Goal: Information Seeking & Learning: Learn about a topic

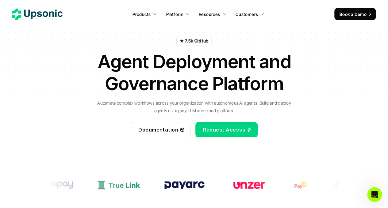
click at [48, 57] on div "★ 7.5k GitHub Agent Deployment and Governance Platform Automate complex workflo…" at bounding box center [194, 76] width 358 height 159
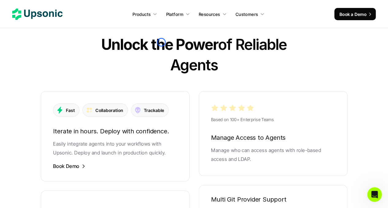
scroll to position [1101, 0]
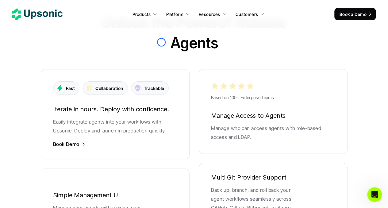
click at [48, 57] on div "Unlock the Power of Reliable Agents" at bounding box center [193, 32] width 363 height 57
click at [42, 48] on div "Unlock the Power of Reliable Agents" at bounding box center [193, 32] width 363 height 57
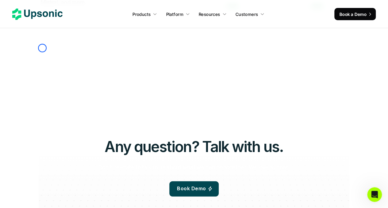
scroll to position [1551, 0]
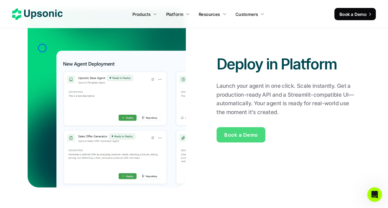
scroll to position [540, 0]
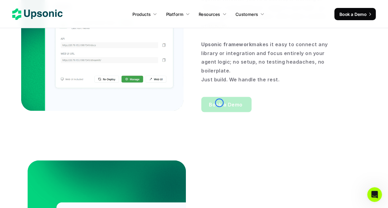
click at [219, 103] on span "Book a Demo" at bounding box center [225, 104] width 33 height 6
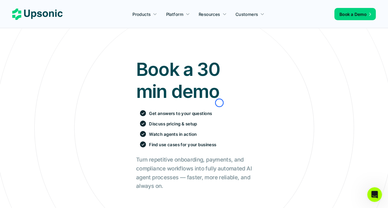
click at [61, 44] on icon at bounding box center [193, 128] width 563 height 563
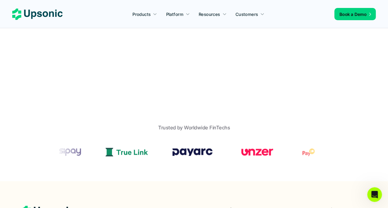
scroll to position [320, 0]
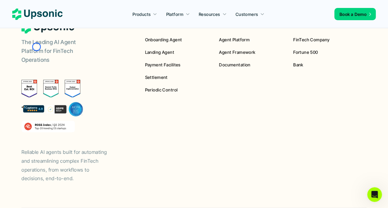
scroll to position [503, 0]
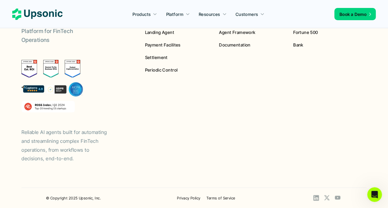
click at [36, 47] on div "The Leading AI Agent Platform for FinTech Operations Reliable AI agents built f…" at bounding box center [78, 82] width 115 height 161
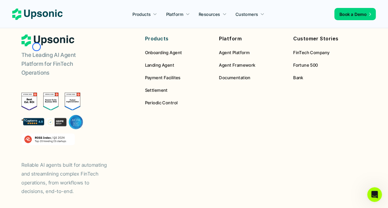
scroll to position [469, 0]
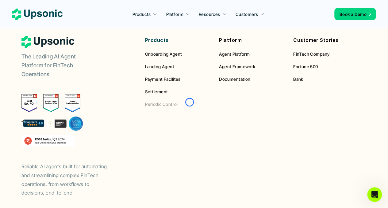
click at [189, 102] on link "Periodic Control" at bounding box center [177, 104] width 65 height 6
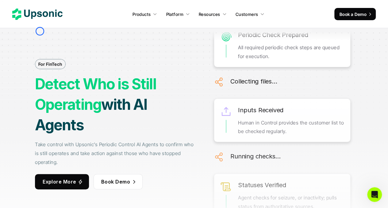
click at [40, 31] on div "For FinTech Detect Who is Still Operating with AI Agents Take control with Upso…" at bounding box center [115, 125] width 161 height 240
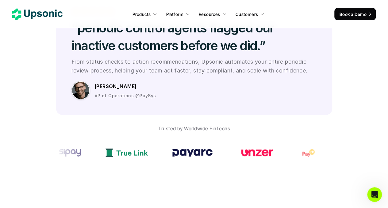
scroll to position [1808, 0]
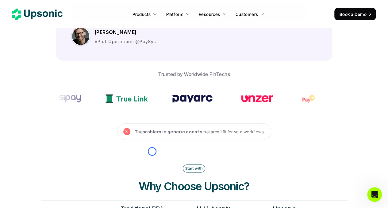
click at [40, 31] on section "Proven ROI Redefine Periodic Control Trusted by [PERSON_NAME] and AI Leaders “p…" at bounding box center [194, 6] width 388 height 268
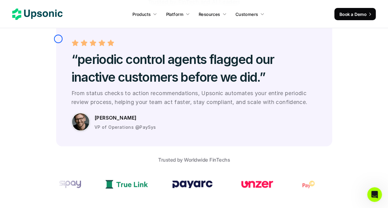
scroll to position [1717, 0]
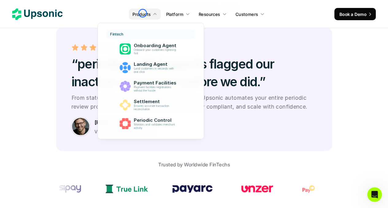
click at [142, 13] on p "Products" at bounding box center [141, 14] width 18 height 6
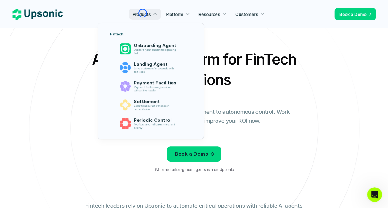
click at [33, 58] on div "Agentic AI Platform for FinTech Operations From onboarding to compliance to set…" at bounding box center [194, 113] width 358 height 129
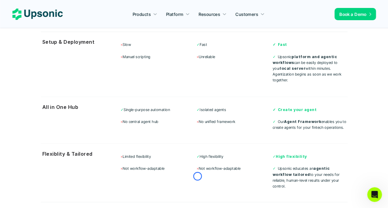
scroll to position [1686, 0]
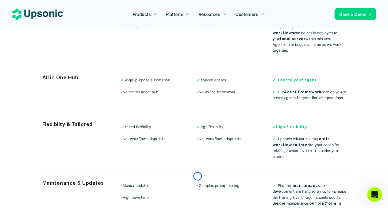
click at [33, 58] on section "Start with Why Choose Upsonic? Traditional RPA LLM Agents Upsonic Setup & Deplo…" at bounding box center [194, 83] width 368 height 322
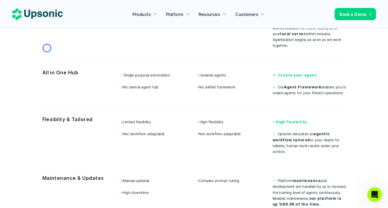
click at [47, 62] on div "All in One Hub ✓ Single-purpose automation × No central agent hub ✓ Isolated ag…" at bounding box center [194, 82] width 306 height 41
click at [338, 19] on link "Book a Demo" at bounding box center [354, 14] width 41 height 12
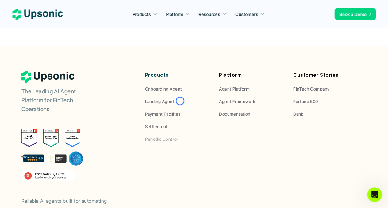
click at [180, 136] on link "Periodic Control" at bounding box center [177, 139] width 65 height 6
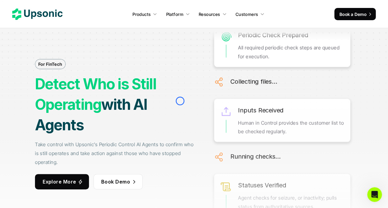
click at [180, 101] on h1 "Detect Who is Still Operating with AI Agents" at bounding box center [115, 105] width 161 height 62
click at [60, 47] on div "For FinTech Detect Who is Still Operating with AI Agents Take control with Upso…" at bounding box center [115, 125] width 161 height 240
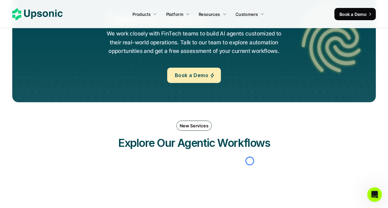
scroll to position [1425, 0]
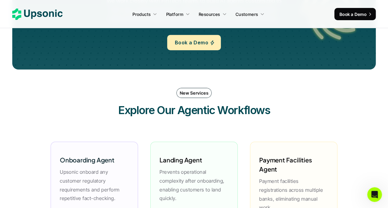
click at [60, 47] on div "Not only Custom Tailored to your Workflows Operations Processes Workflows We wo…" at bounding box center [194, 2] width 326 height 97
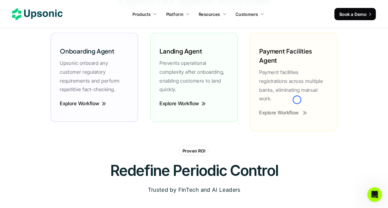
click at [297, 109] on p "Explore Workflow" at bounding box center [279, 113] width 40 height 9
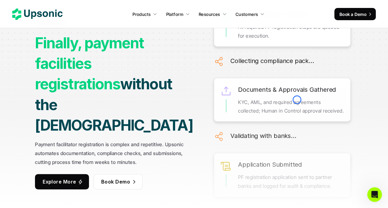
click at [52, 31] on div "For FinTech Finally, payment facilities registrations without the hassle Paymen…" at bounding box center [115, 105] width 161 height 282
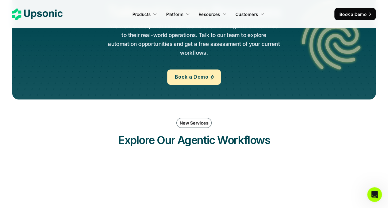
scroll to position [1336, 0]
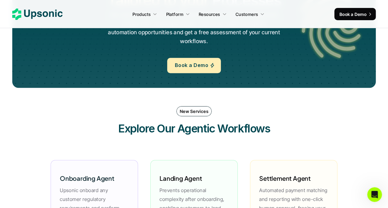
click at [52, 31] on div "Not only Custom Tailored to your Workflows Operations Processes Workflows We wo…" at bounding box center [194, 20] width 326 height 105
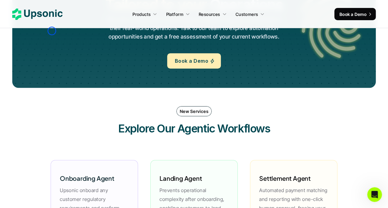
scroll to position [2406, 0]
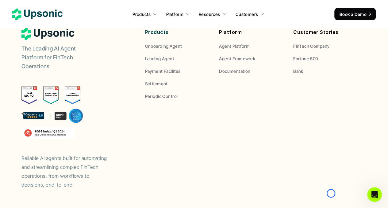
click at [41, 12] on use at bounding box center [37, 14] width 50 height 11
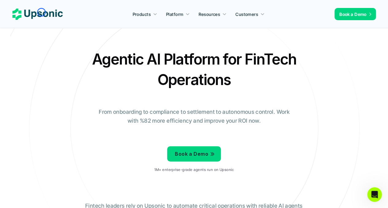
click at [41, 12] on use at bounding box center [37, 14] width 50 height 11
click at [51, 36] on icon at bounding box center [194, 129] width 412 height 412
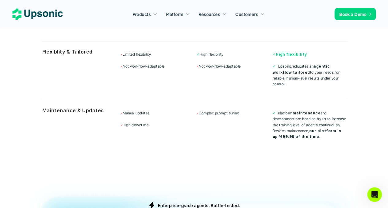
scroll to position [1785, 0]
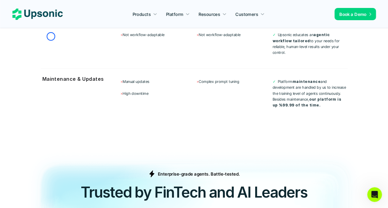
click at [51, 36] on div "Flexiblity & Tailored × Limited flexibility × Not workflow-adaptable ✓ High fle…" at bounding box center [194, 36] width 306 height 53
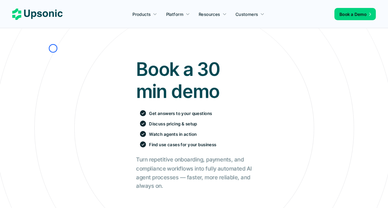
click at [53, 48] on icon at bounding box center [193, 128] width 563 height 563
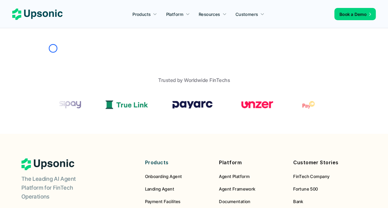
scroll to position [367, 0]
